Goal: Information Seeking & Learning: Learn about a topic

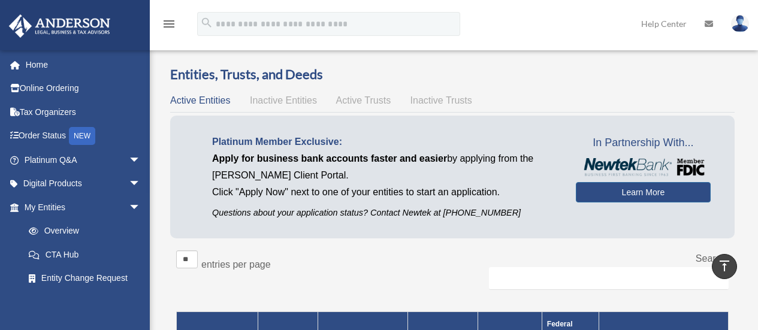
scroll to position [631, 0]
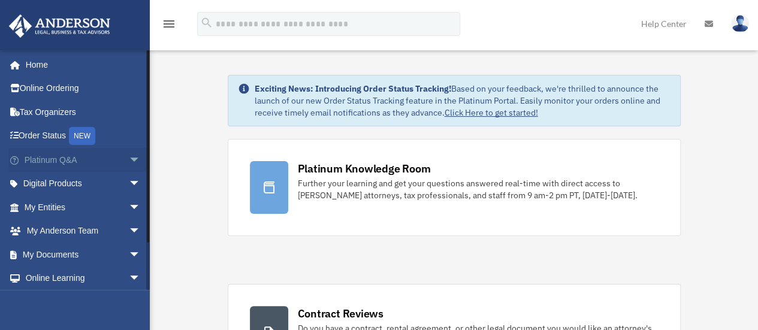
click at [129, 161] on span "arrow_drop_down" at bounding box center [141, 160] width 24 height 25
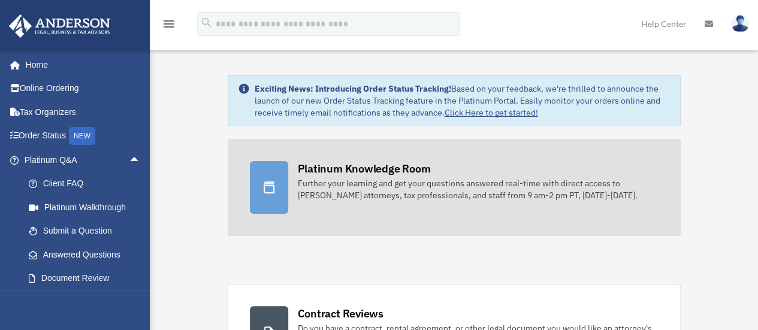
click at [327, 167] on div "Platinum Knowledge Room" at bounding box center [364, 168] width 133 height 15
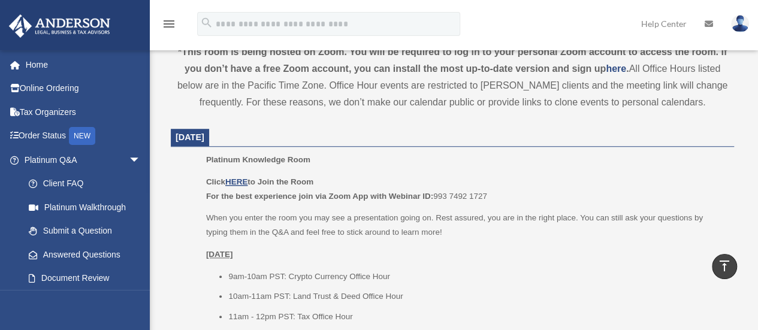
scroll to position [422, 0]
click at [242, 179] on u "HERE" at bounding box center [236, 181] width 22 height 9
